Goal: Task Accomplishment & Management: Use online tool/utility

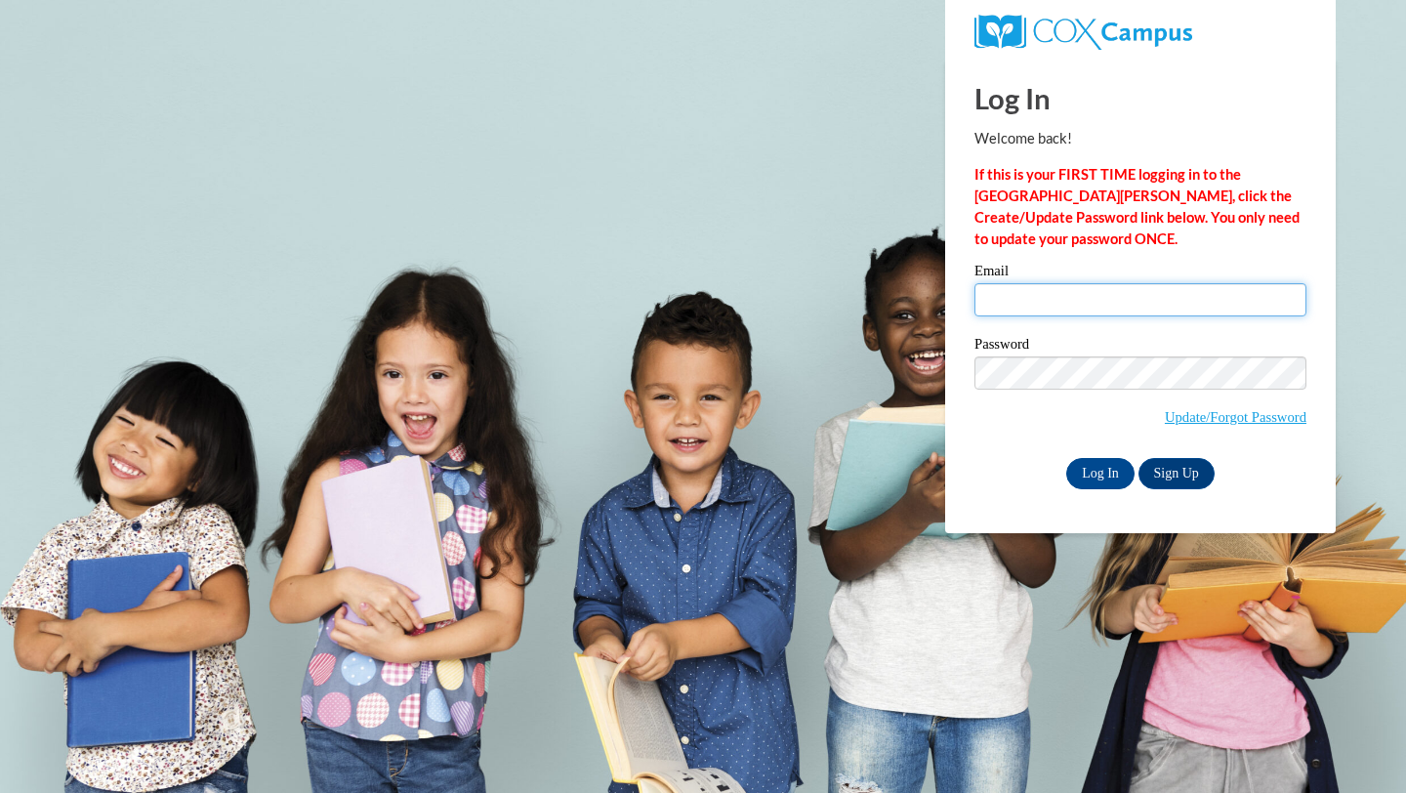
click at [1025, 295] on input "Email" at bounding box center [1140, 299] width 332 height 33
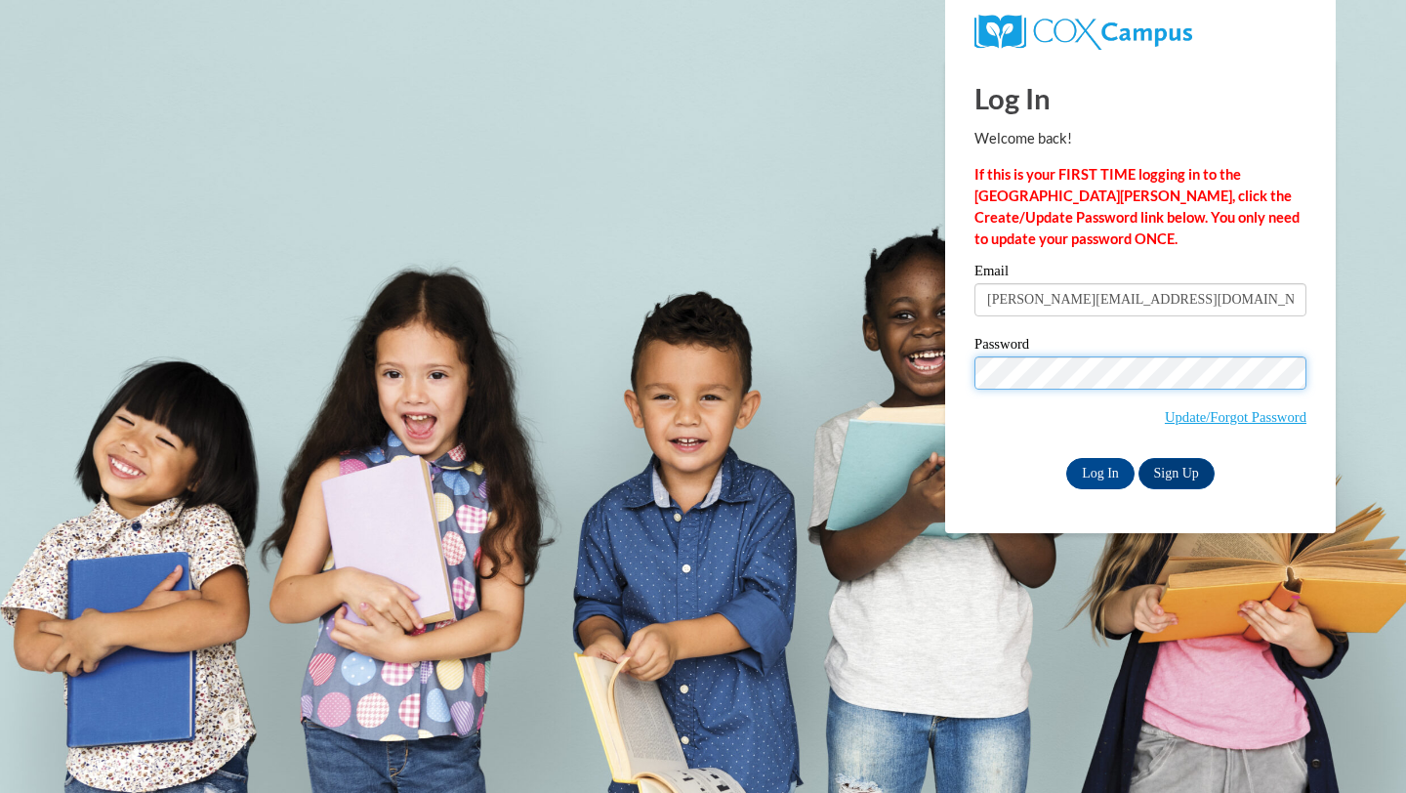
type input "sjwate3330@ung.edu"
click at [1096, 464] on input "Log In" at bounding box center [1100, 473] width 68 height 31
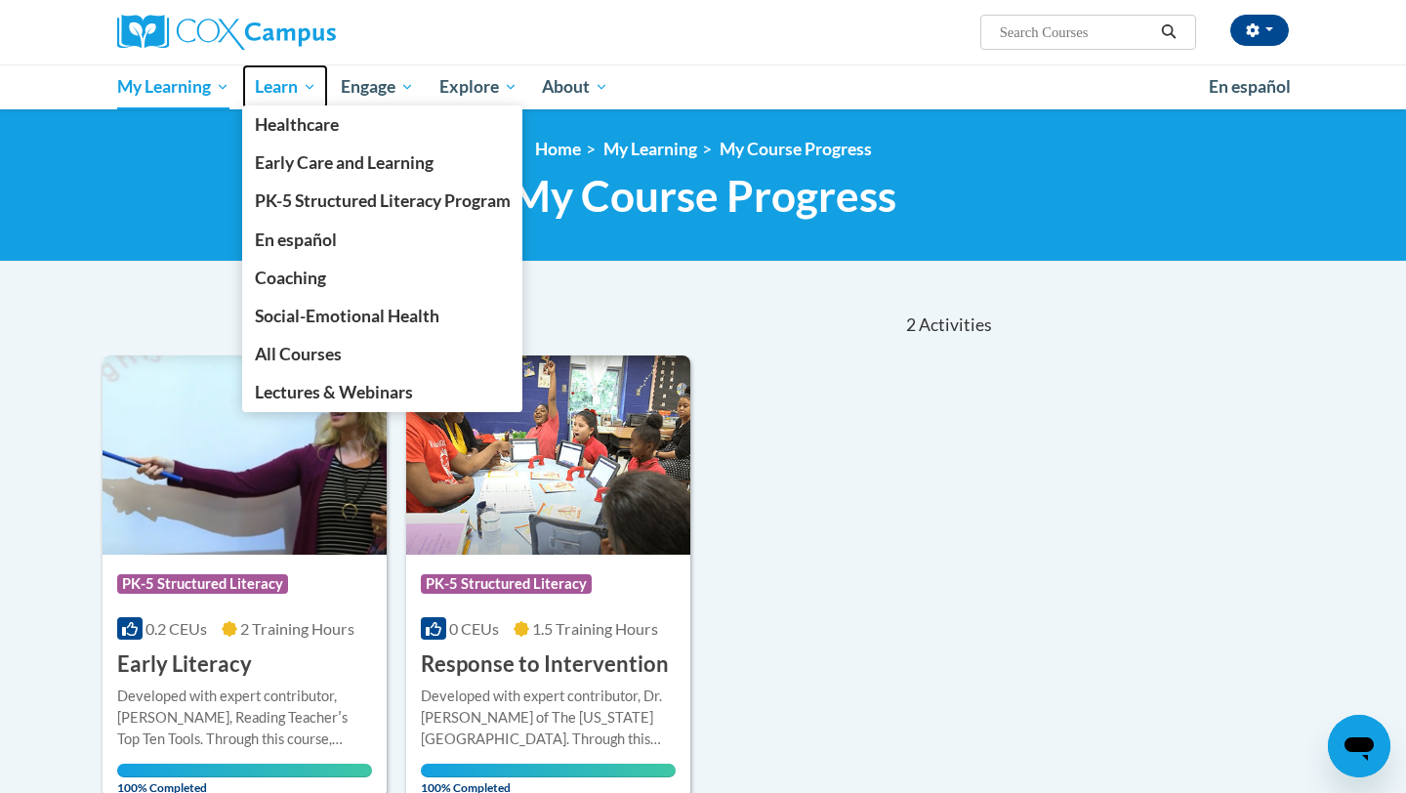
click at [280, 98] on span "Learn" at bounding box center [286, 86] width 62 height 23
